Goal: Check status: Check status

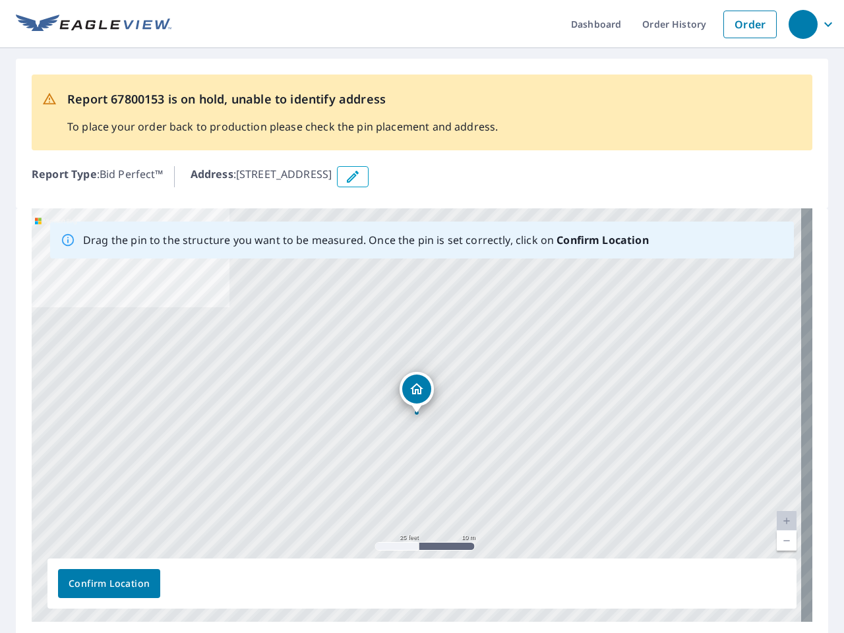
click at [422, 317] on div "[STREET_ADDRESS]" at bounding box center [422, 415] width 781 height 414
click at [803, 24] on div "button" at bounding box center [803, 24] width 29 height 29
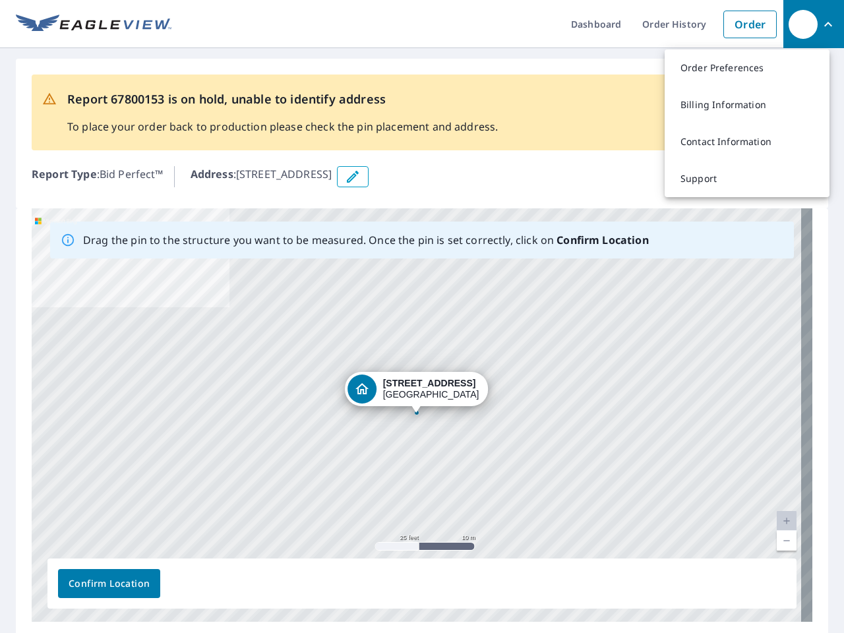
click at [361, 177] on icon "button" at bounding box center [353, 177] width 16 height 16
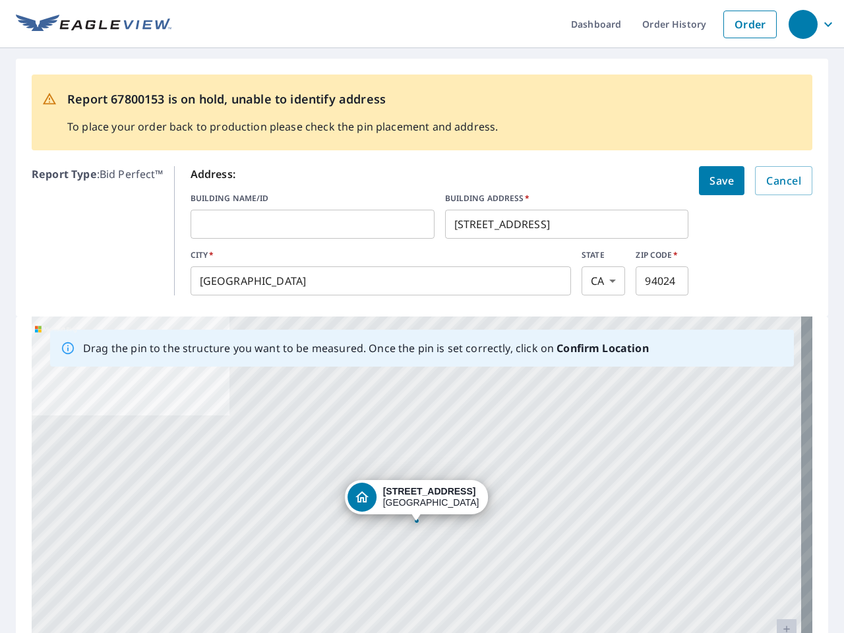
click at [416, 415] on div "[STREET_ADDRESS]" at bounding box center [422, 524] width 781 height 414
click at [776, 521] on div "[STREET_ADDRESS]" at bounding box center [422, 524] width 781 height 414
click at [776, 541] on div "[STREET_ADDRESS]" at bounding box center [422, 524] width 781 height 414
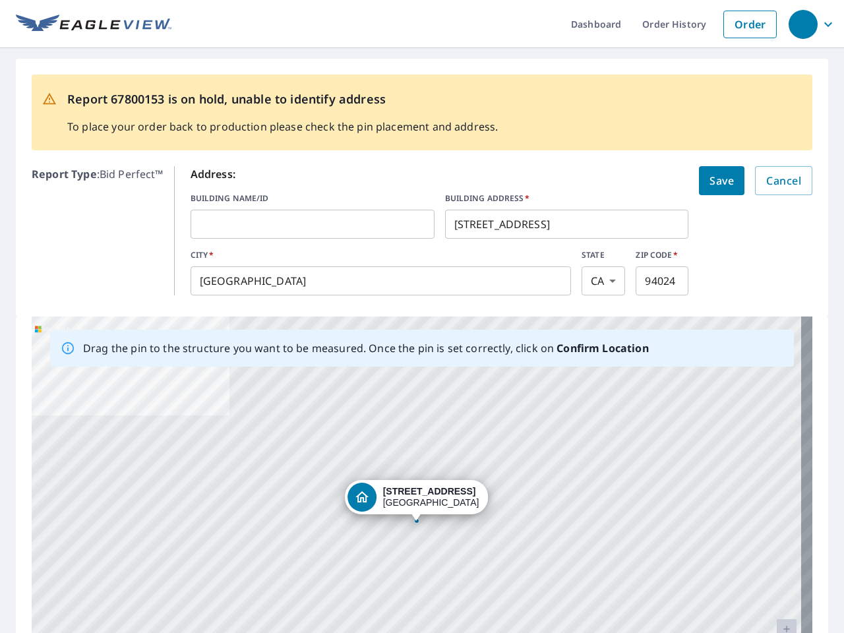
click at [109, 584] on div "[STREET_ADDRESS]" at bounding box center [422, 524] width 781 height 414
